Goal: Task Accomplishment & Management: Complete application form

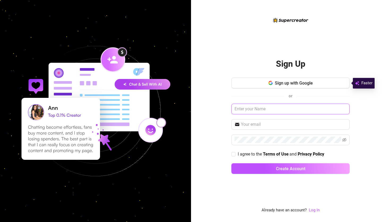
click at [270, 112] on input "text" at bounding box center [290, 109] width 118 height 11
type input "d"
type input "sofia yvonne eusebio"
click at [266, 128] on span at bounding box center [290, 124] width 118 height 11
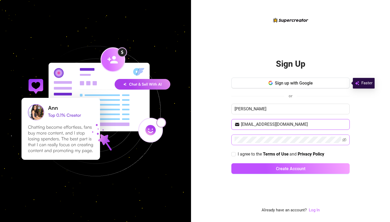
type input "dangfia@outlook.com"
click at [233, 153] on input "I agree to the Terms of Use and Privacy Policy" at bounding box center [233, 154] width 4 height 4
checkbox input "true"
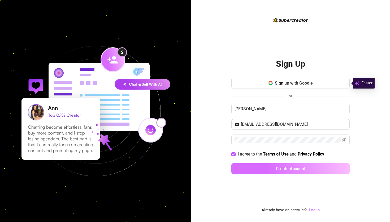
click at [245, 163] on button "Create Account" at bounding box center [290, 168] width 118 height 11
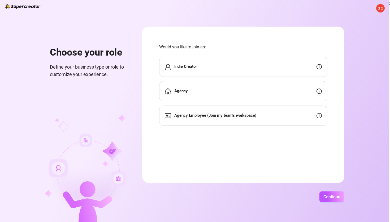
click at [270, 114] on div "Agency Employee (Join my team's workspace)" at bounding box center [243, 115] width 168 height 20
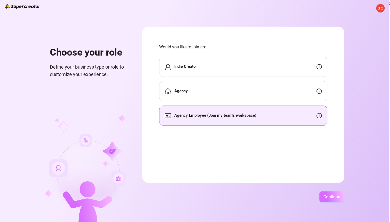
click at [321, 195] on button "Continue" at bounding box center [332, 196] width 25 height 11
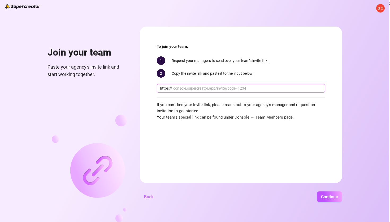
click at [185, 89] on input "text" at bounding box center [247, 88] width 149 height 6
paste input "console.supercreator.app/invite?code=bC06OWGoS0cLTfG3vpmDbvUVM412&workspace=Dor…"
type input "console.supercreator.app/invite?code=bC06OWGoS0cLTfG3vpmDbvUVM412&workspace=Dor…"
click at [337, 200] on button "Continue" at bounding box center [329, 196] width 25 height 11
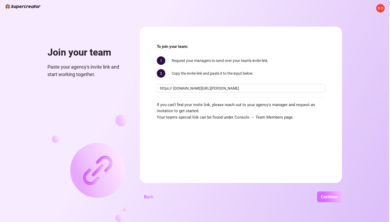
scroll to position [0, 0]
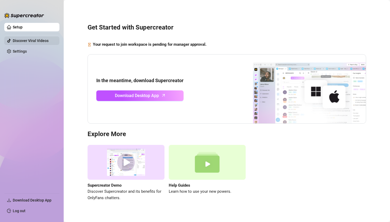
click at [40, 43] on link "Discover Viral Videos" at bounding box center [31, 40] width 36 height 4
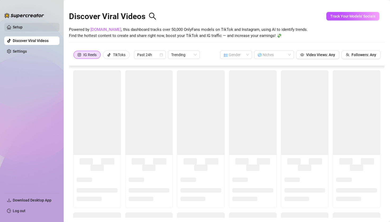
click at [23, 29] on link "Setup" at bounding box center [18, 27] width 10 height 4
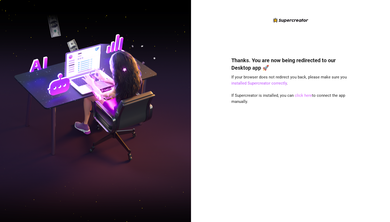
click at [299, 95] on link "click here" at bounding box center [303, 95] width 17 height 5
click at [302, 98] on div "Thanks. You are now being redirected to our Desktop app 🚀 If your browser does …" at bounding box center [290, 131] width 118 height 164
click at [307, 97] on link "click here" at bounding box center [303, 95] width 17 height 5
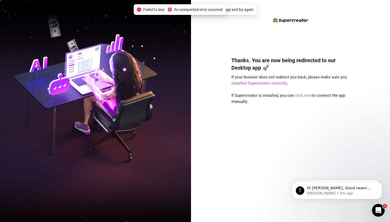
click at [297, 94] on link "click here" at bounding box center [303, 95] width 17 height 5
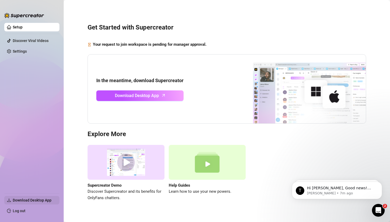
click at [24, 198] on span "Download Desktop App" at bounding box center [32, 200] width 39 height 4
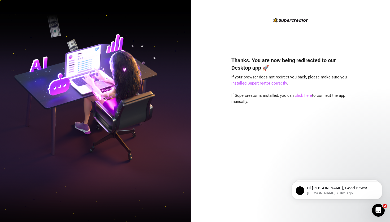
click at [301, 94] on link "click here" at bounding box center [303, 95] width 17 height 5
click at [268, 84] on link "installed Supercreator correctly" at bounding box center [258, 83] width 55 height 5
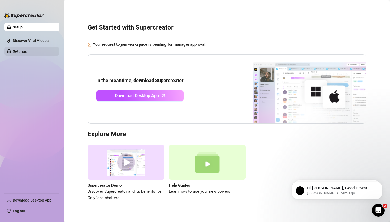
click at [26, 49] on link "Settings" at bounding box center [20, 51] width 14 height 4
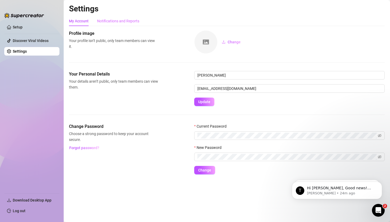
click at [123, 25] on div "Notifications and Reports" at bounding box center [118, 21] width 42 height 10
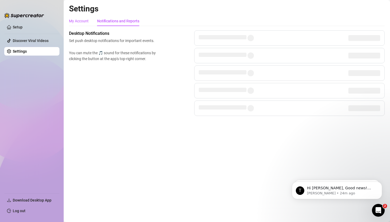
click at [84, 22] on div "My Account" at bounding box center [79, 21] width 20 height 6
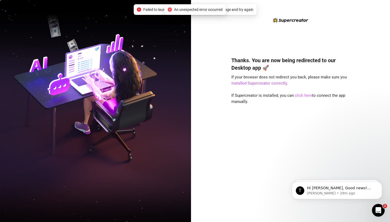
click at [304, 97] on link "click here" at bounding box center [303, 95] width 17 height 5
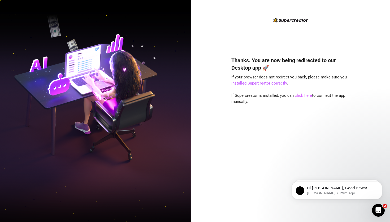
click at [306, 96] on link "click here" at bounding box center [303, 95] width 17 height 5
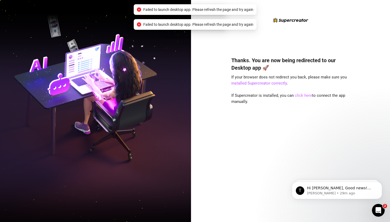
click at [301, 96] on link "click here" at bounding box center [303, 95] width 17 height 5
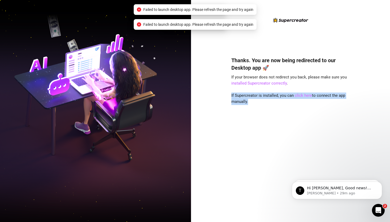
click at [301, 96] on link "click here" at bounding box center [303, 95] width 17 height 5
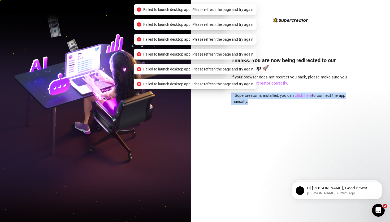
click at [301, 96] on link "click here" at bounding box center [303, 95] width 17 height 5
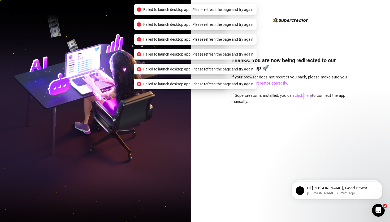
click at [301, 96] on link "click here" at bounding box center [303, 95] width 17 height 5
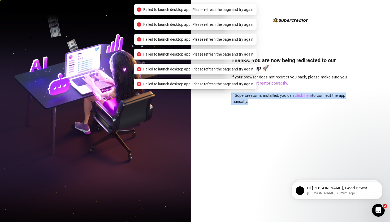
click at [301, 96] on link "click here" at bounding box center [303, 95] width 17 height 5
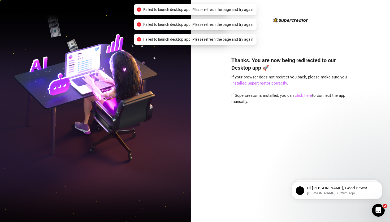
click at [301, 95] on link "click here" at bounding box center [303, 95] width 17 height 5
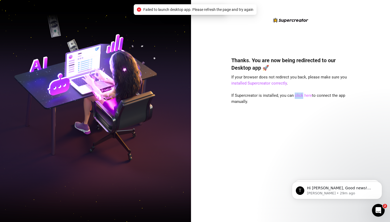
click at [301, 95] on link "click here" at bounding box center [303, 95] width 17 height 5
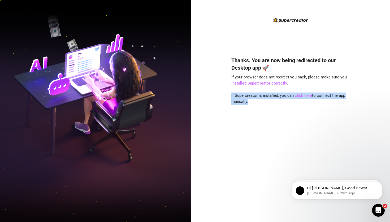
click at [301, 95] on link "click here" at bounding box center [303, 95] width 17 height 5
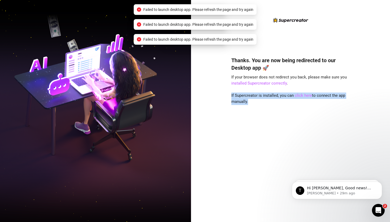
click at [301, 95] on link "click here" at bounding box center [303, 95] width 17 height 5
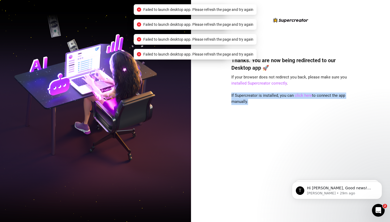
click at [301, 95] on link "click here" at bounding box center [303, 95] width 17 height 5
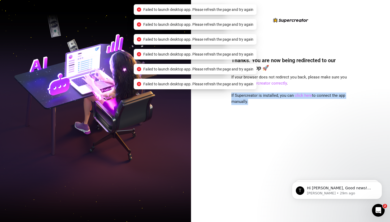
click at [301, 95] on link "click here" at bounding box center [303, 95] width 17 height 5
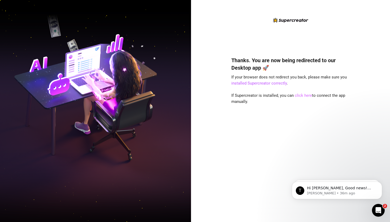
click at [307, 97] on link "click here" at bounding box center [303, 95] width 17 height 5
click at [306, 97] on link "click here" at bounding box center [303, 95] width 17 height 5
